Goal: Check status: Check status

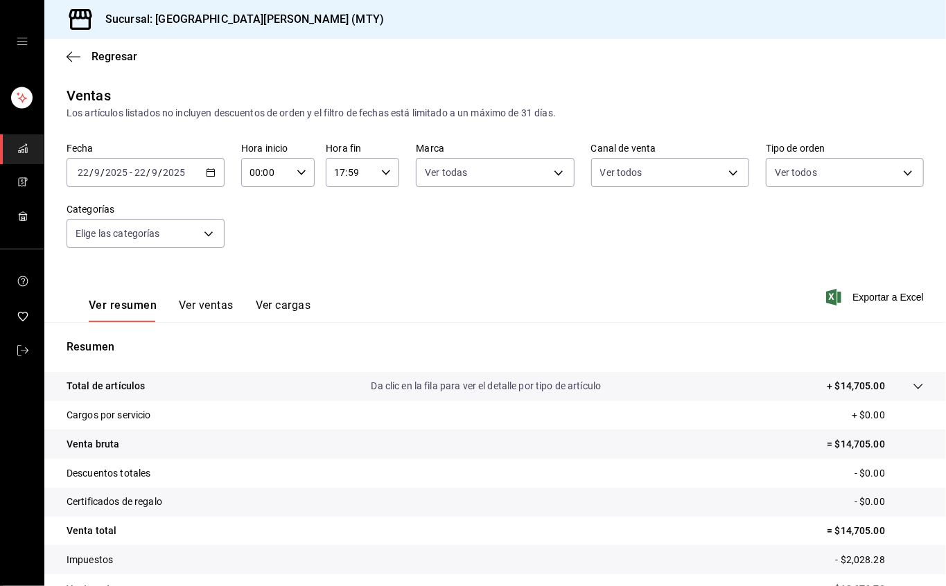
scroll to position [78, 0]
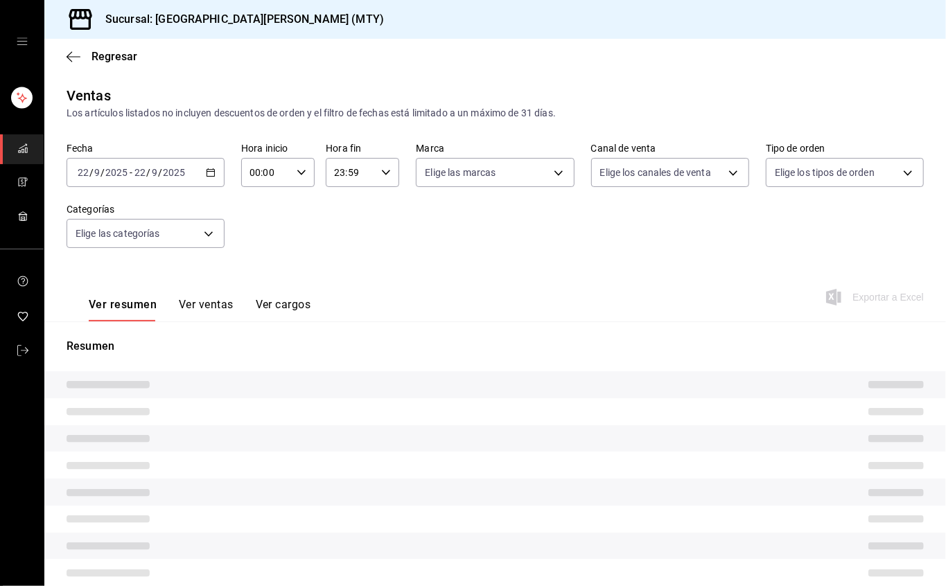
type input "17:59"
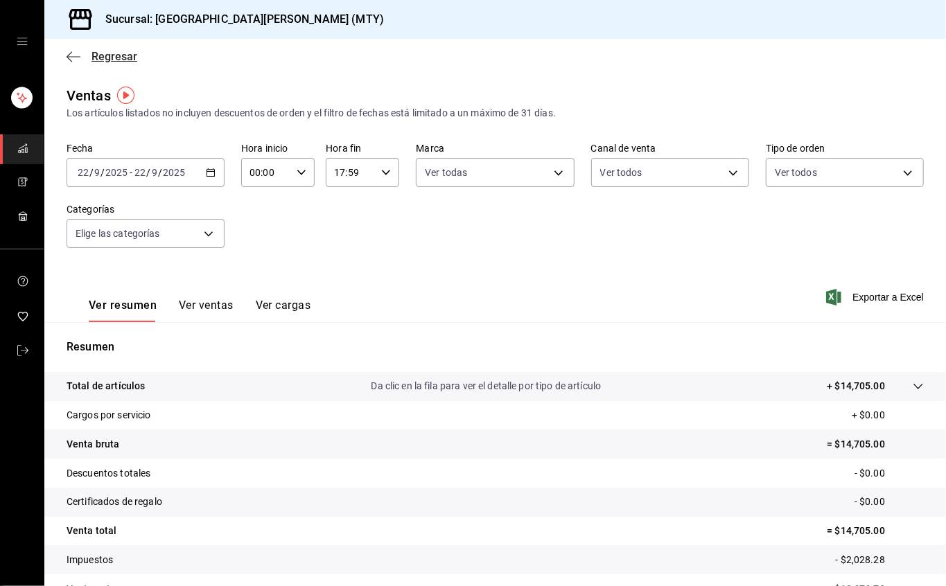
click at [101, 62] on font "Regresar" at bounding box center [114, 56] width 46 height 13
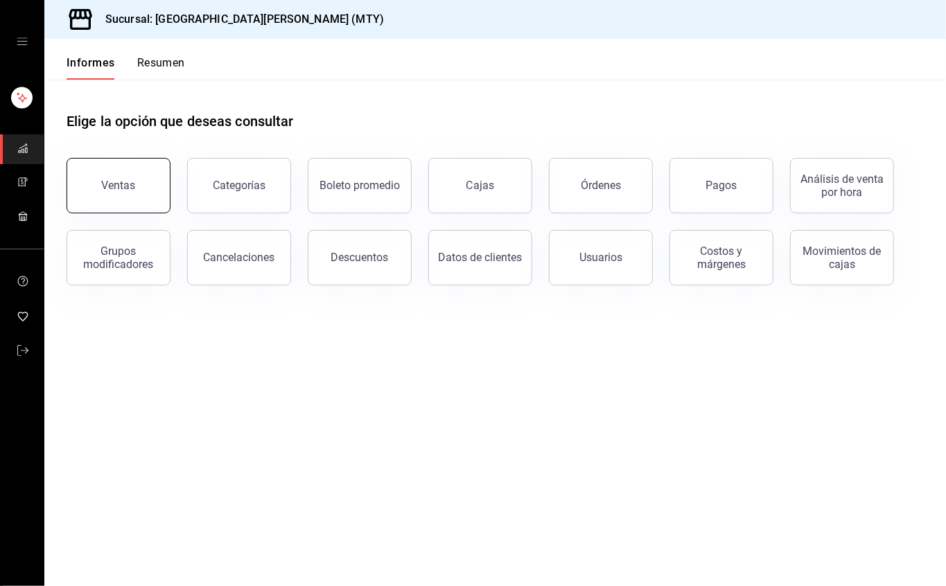
click at [98, 198] on button "Ventas" at bounding box center [119, 185] width 104 height 55
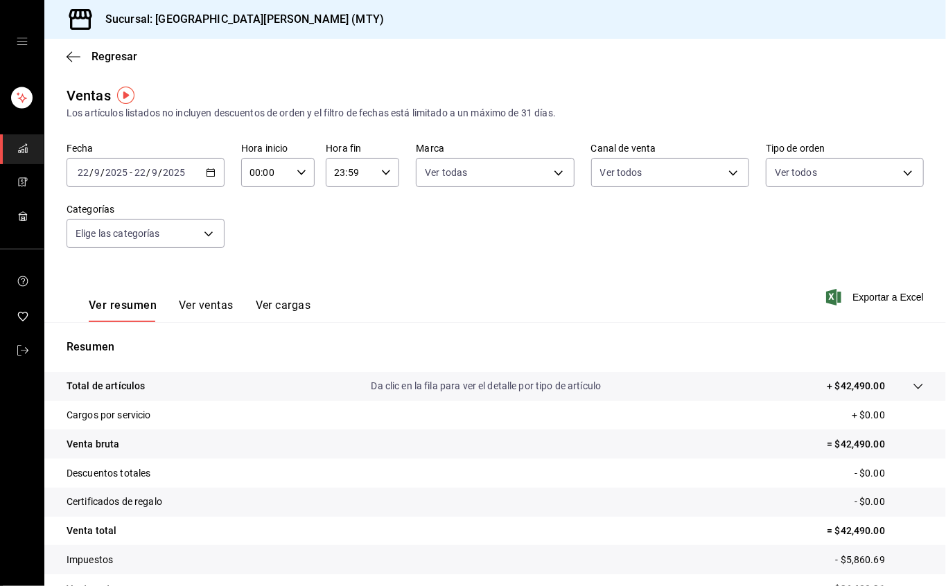
scroll to position [78, 0]
